Goal: Navigation & Orientation: Find specific page/section

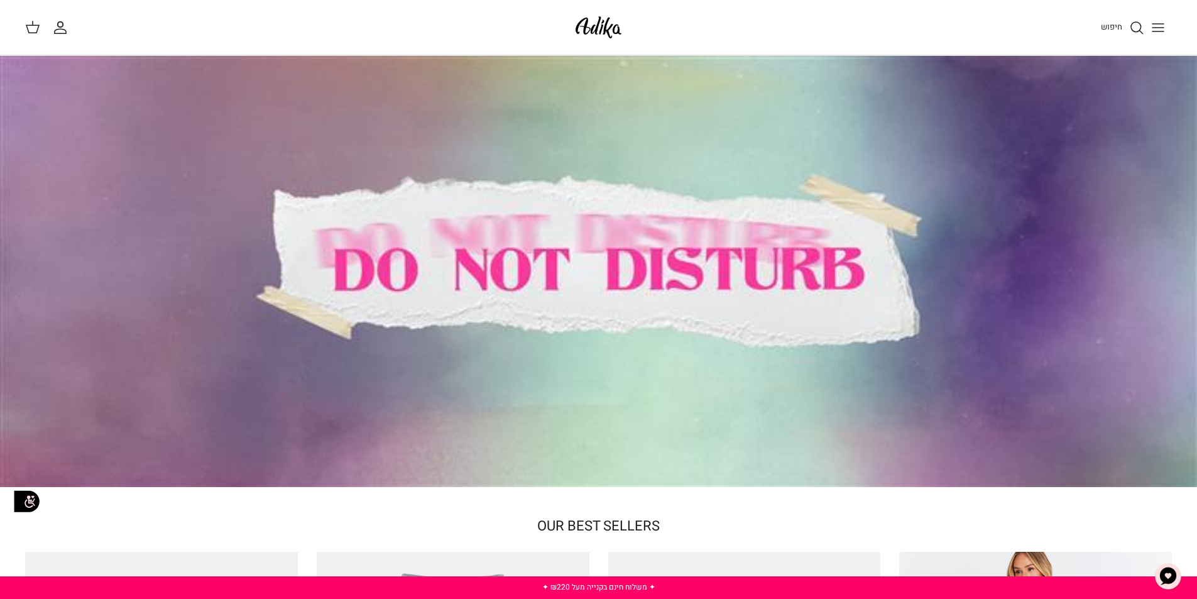
click at [1155, 22] on icon "Toggle menu" at bounding box center [1157, 27] width 15 height 15
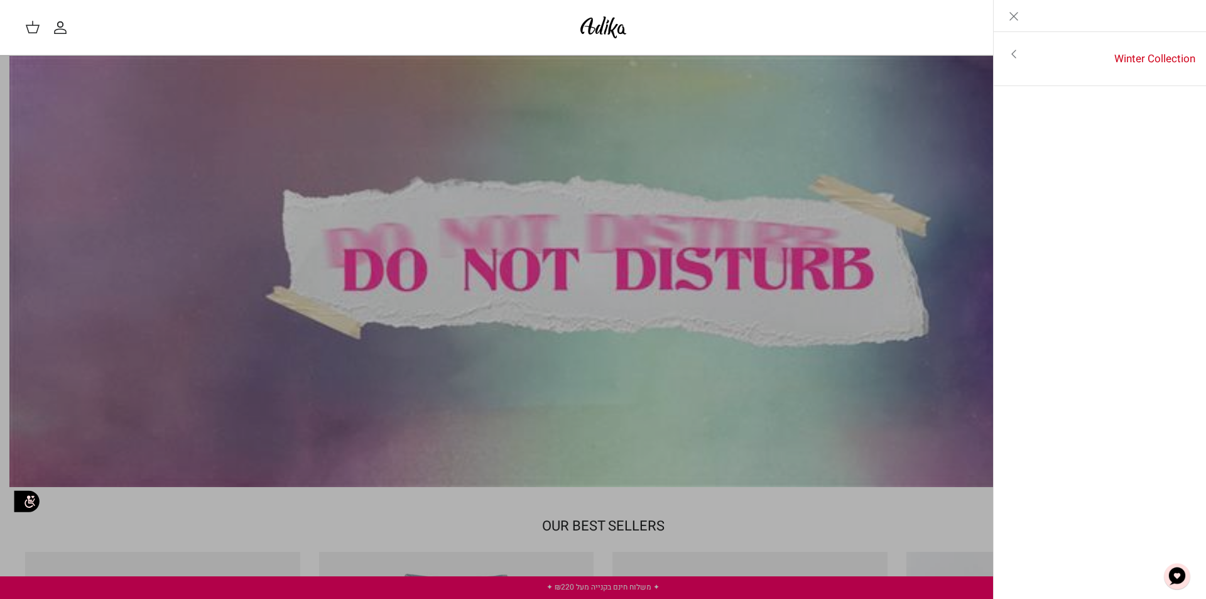
click at [360, 138] on link "Toggle menu" at bounding box center [603, 299] width 1206 height 599
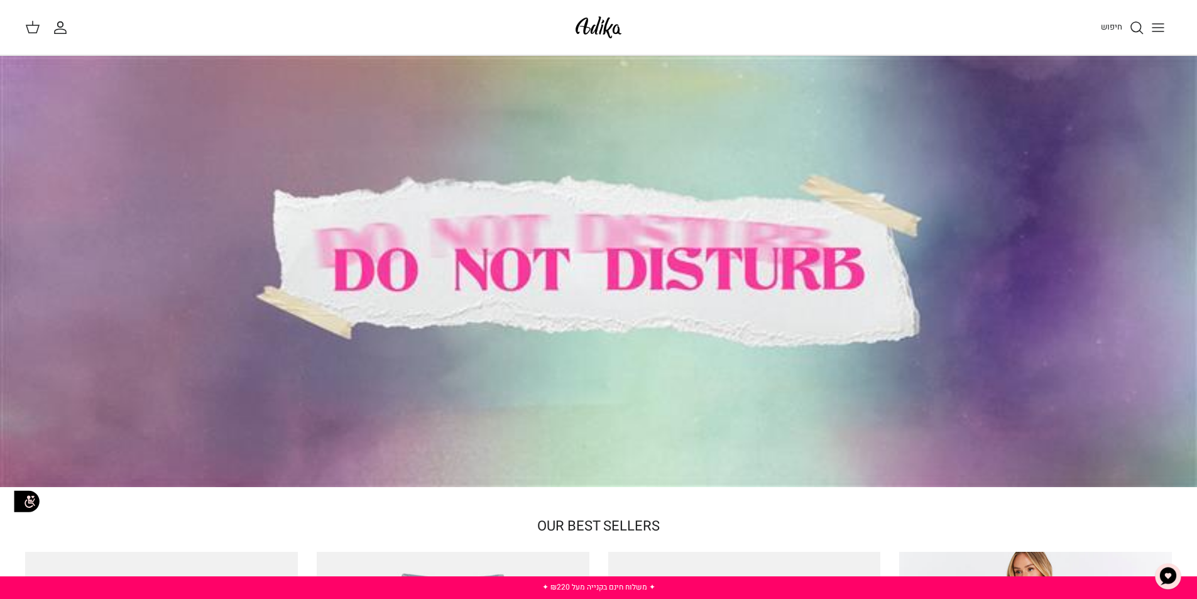
click at [453, 207] on div at bounding box center [598, 271] width 1197 height 431
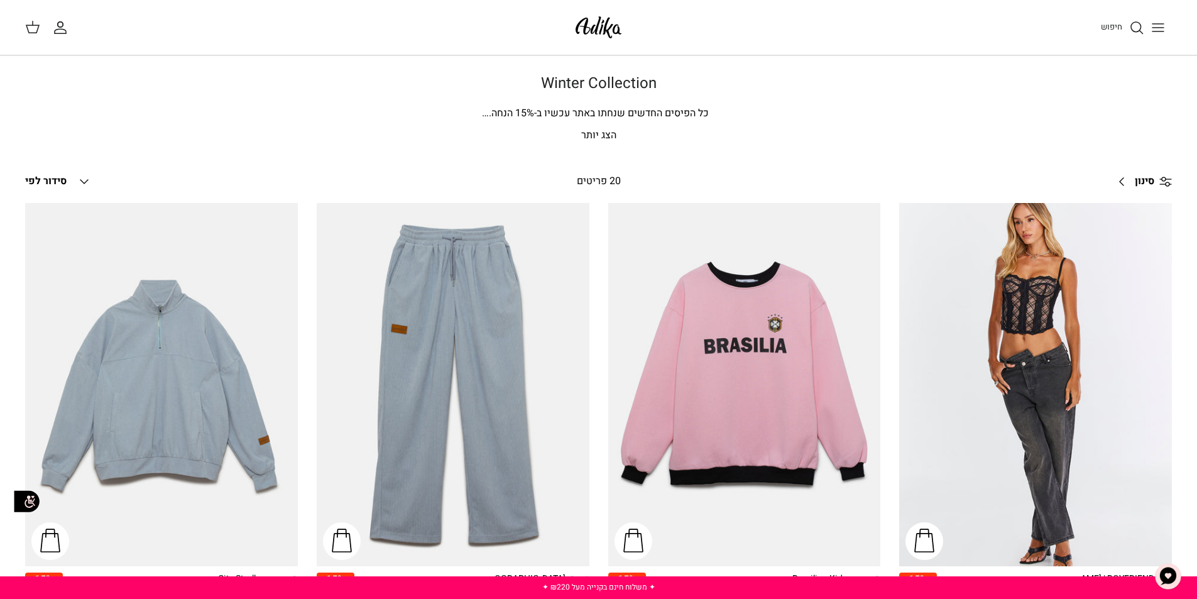
click at [1165, 28] on button "Toggle menu" at bounding box center [1158, 28] width 28 height 28
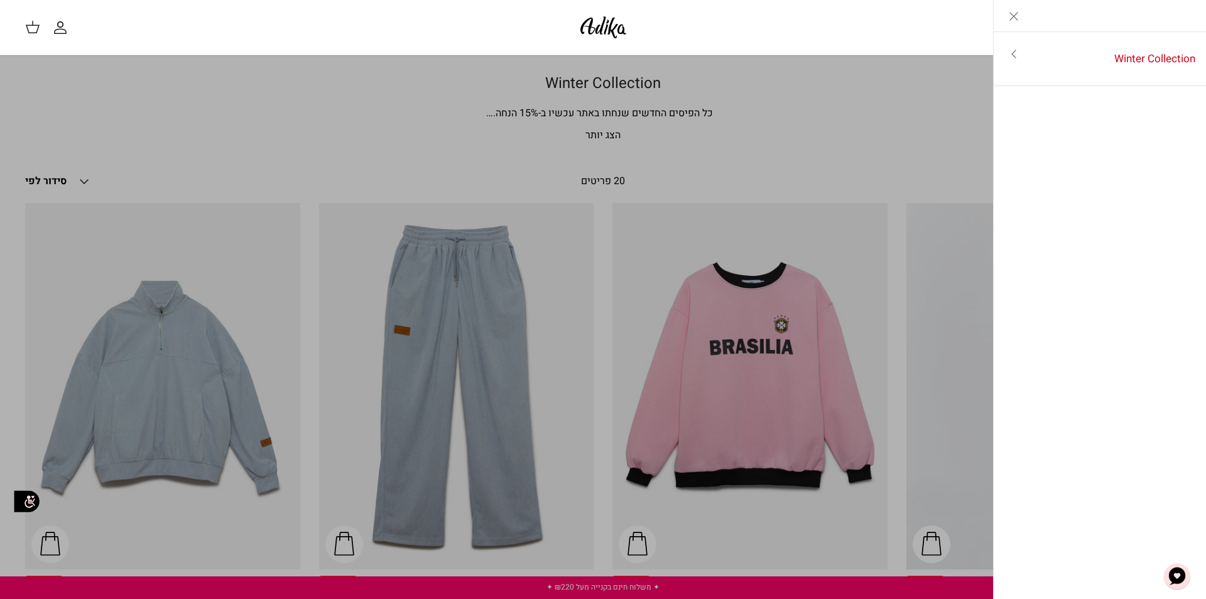
click at [1020, 49] on icon "Toggle menu" at bounding box center [1013, 53] width 15 height 15
click at [771, 90] on link "Toggle menu" at bounding box center [603, 299] width 1206 height 599
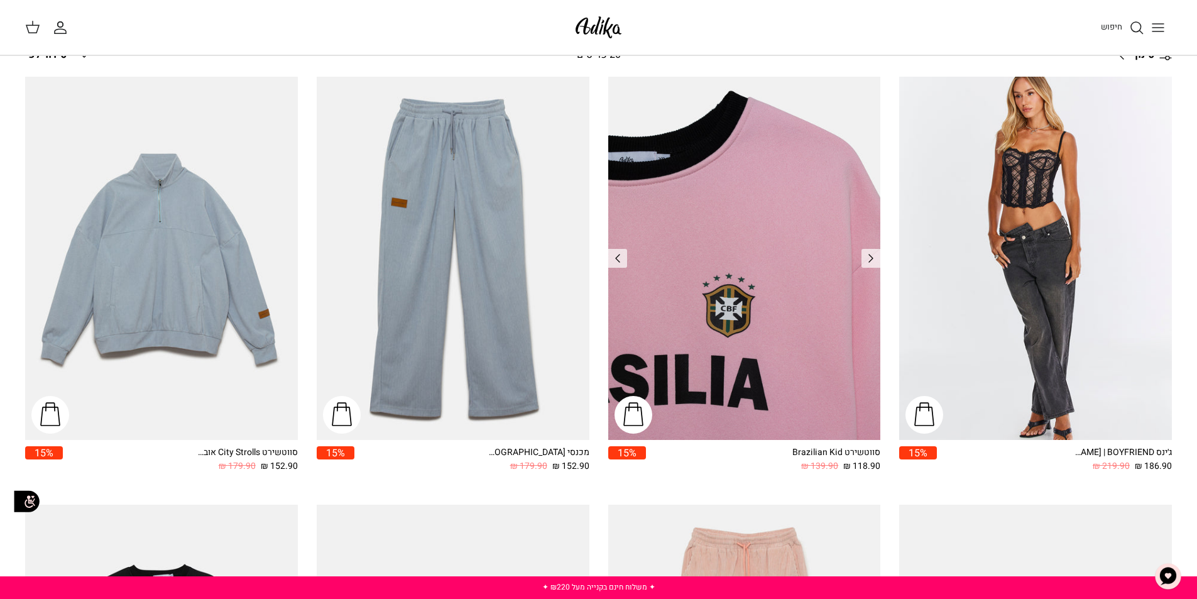
scroll to position [314, 0]
